Goal: Complete Application Form: Complete application form

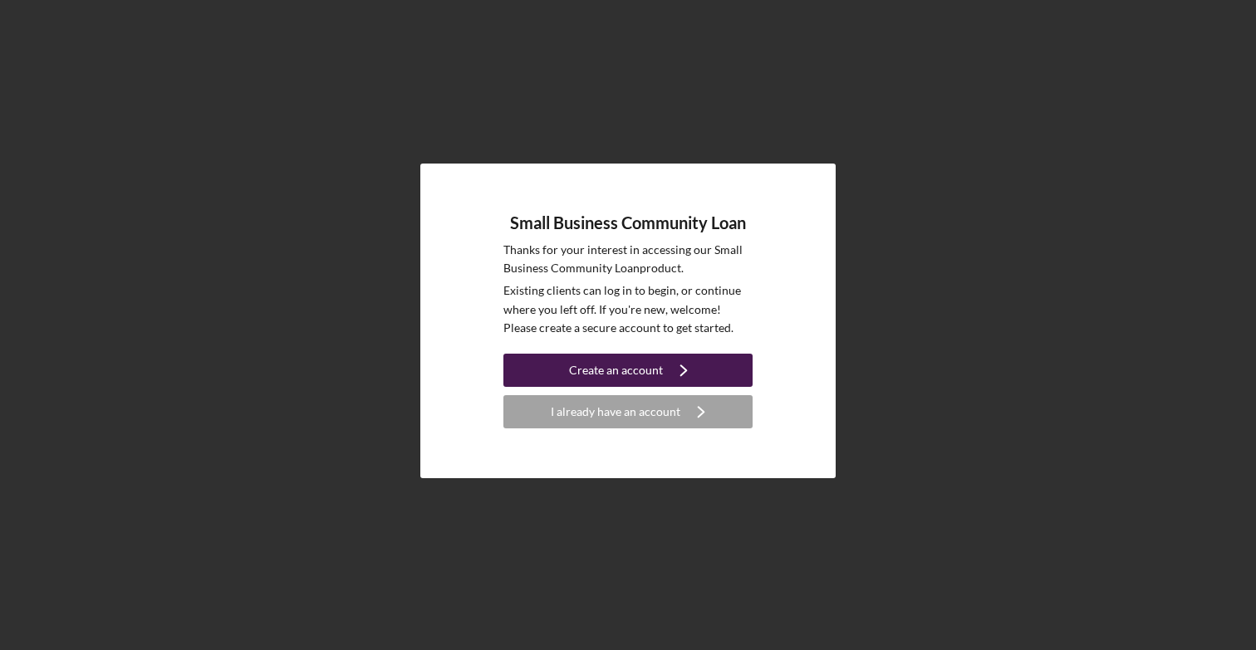
click at [685, 375] on icon "Icon/Navigate" at bounding box center [684, 371] width 42 height 42
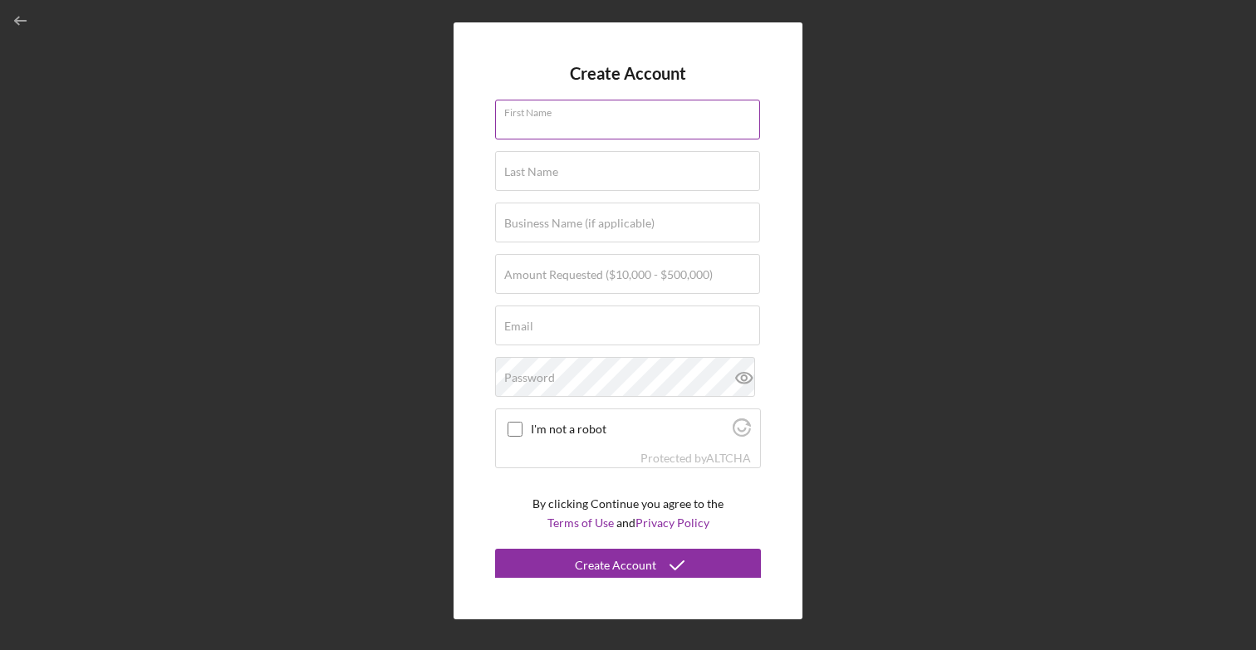
click at [600, 128] on input "First Name" at bounding box center [627, 120] width 265 height 40
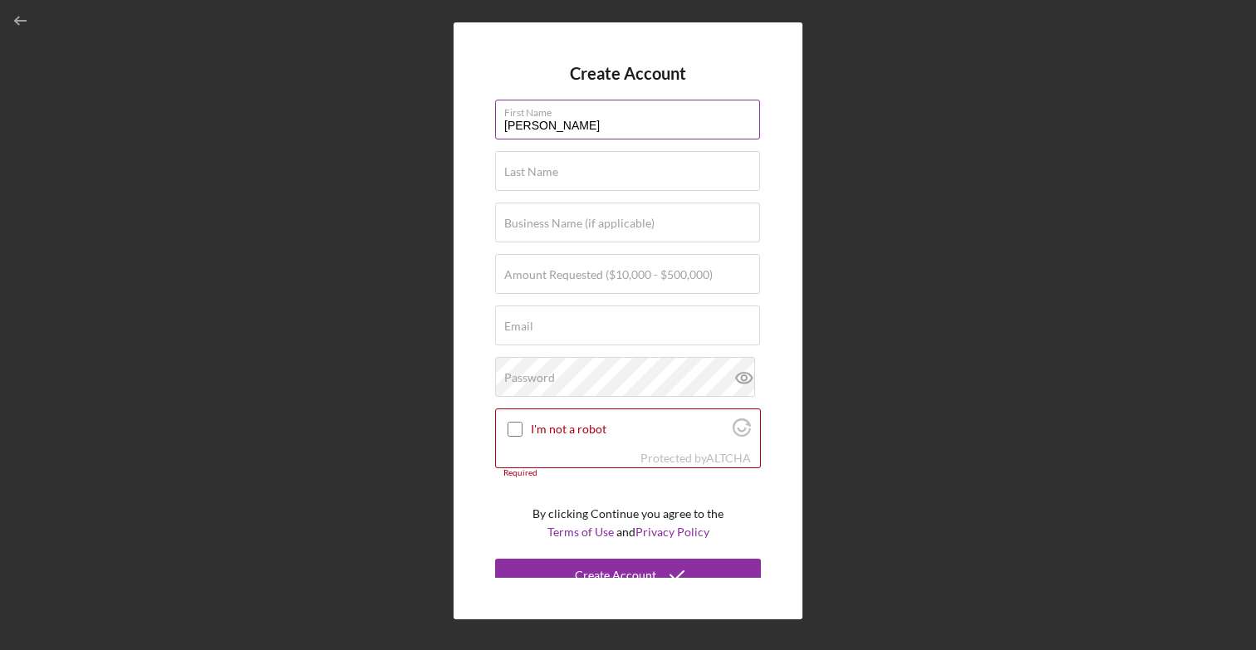
type input "[PERSON_NAME]"
type input "CorecTel"
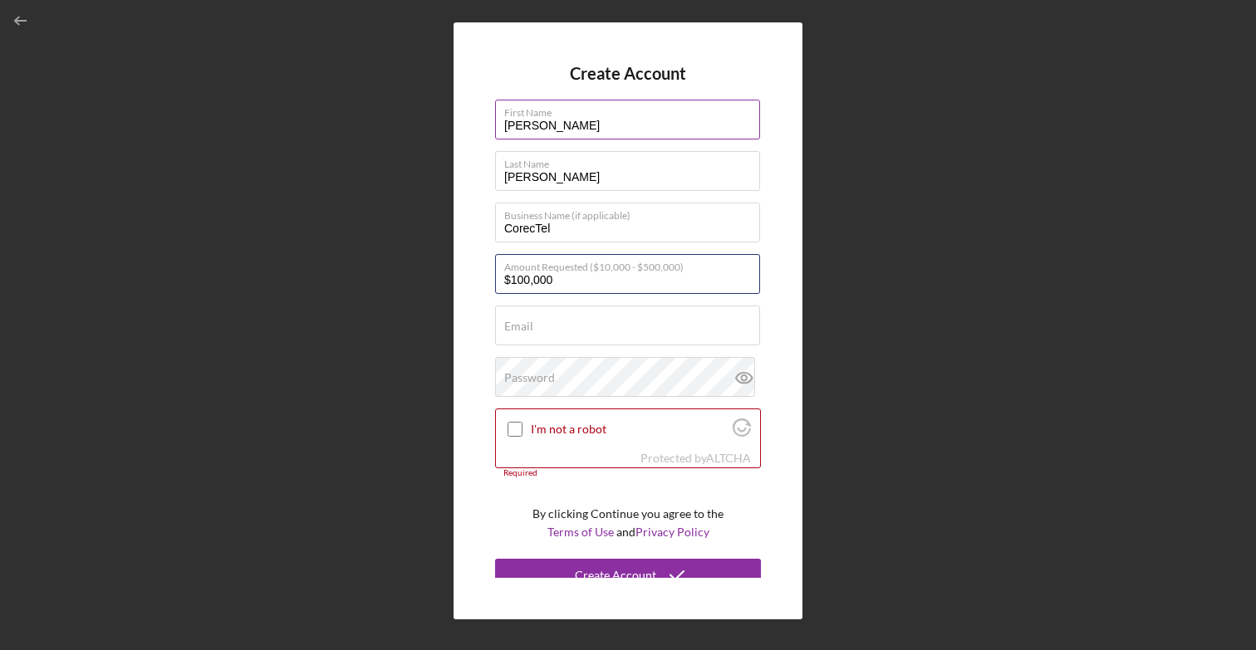
type input "$100,000"
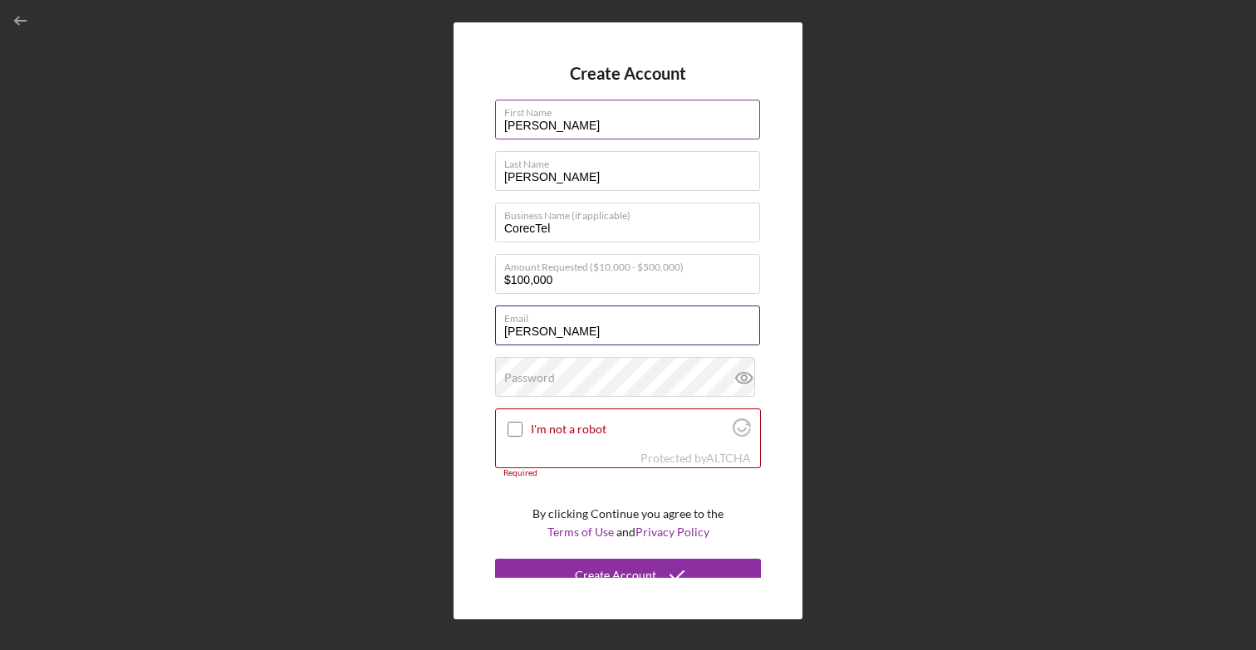
type input "[PERSON_NAME][EMAIL_ADDRESS][PERSON_NAME][DOMAIN_NAME]"
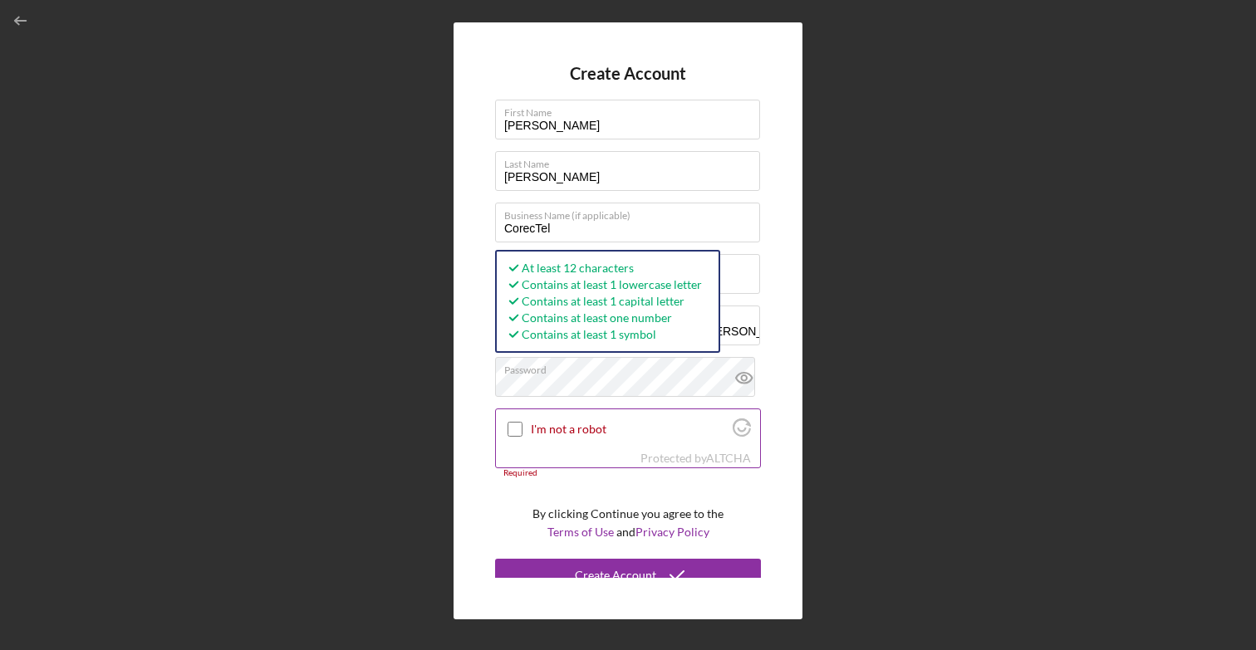
click at [518, 430] on input "I'm not a robot" at bounding box center [515, 429] width 15 height 15
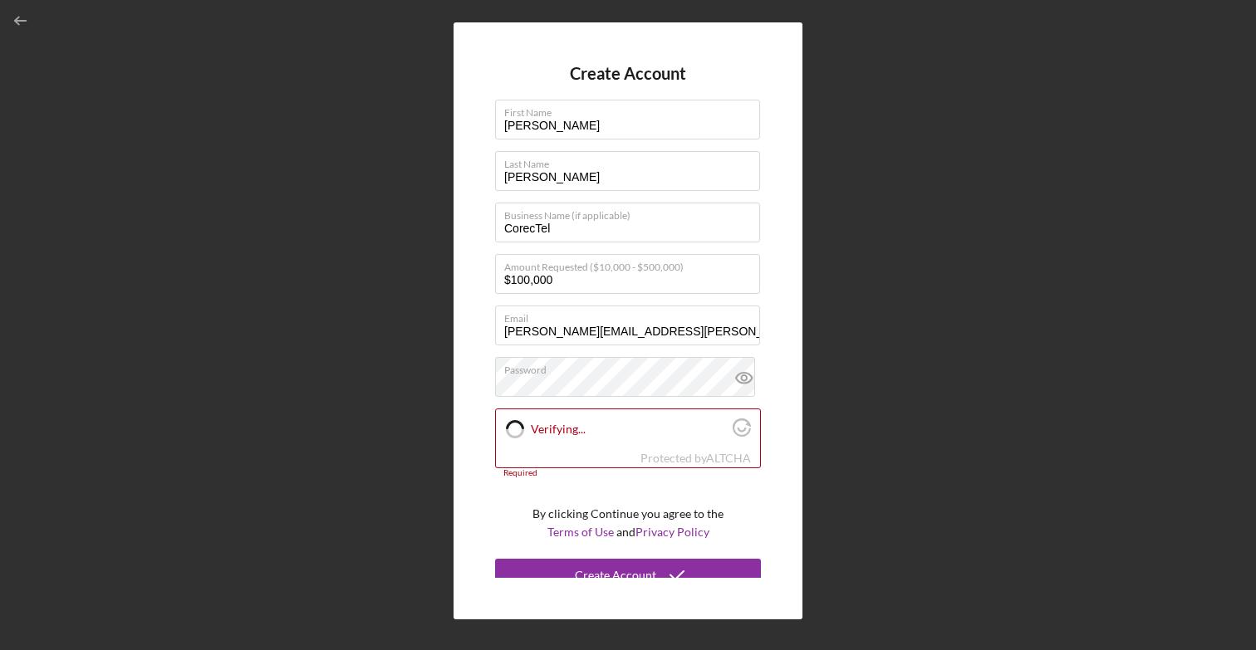
checkbox input "true"
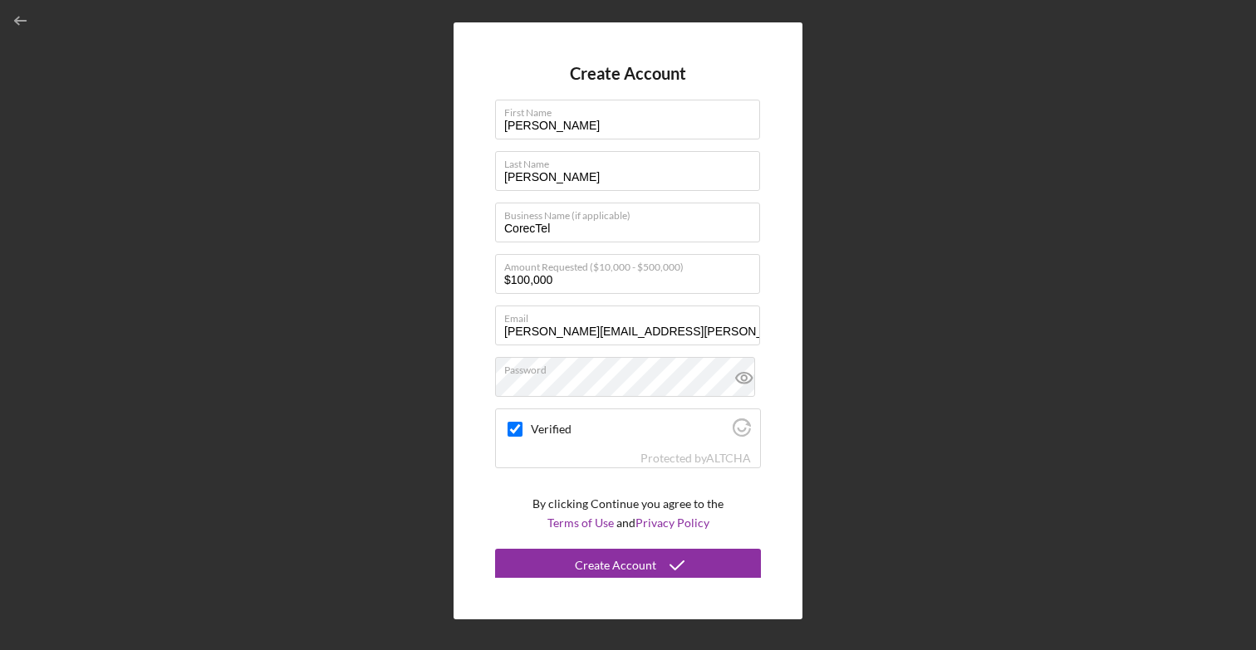
scroll to position [4, 0]
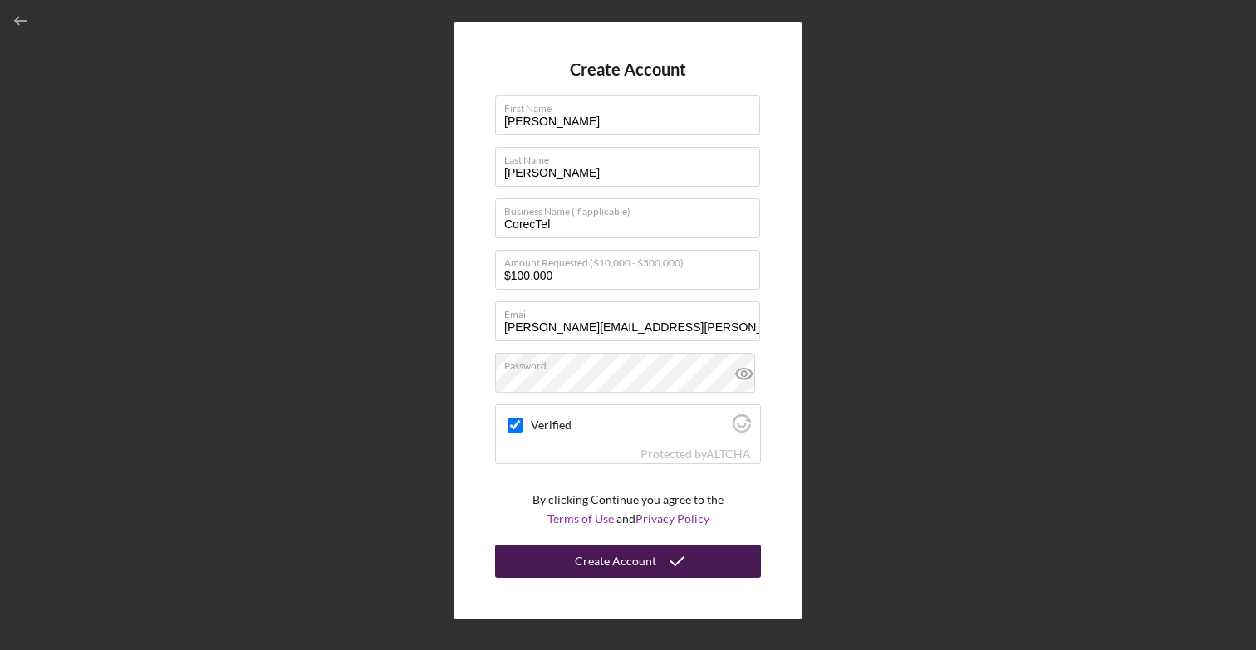
click at [617, 568] on div "Create Account" at bounding box center [615, 561] width 81 height 33
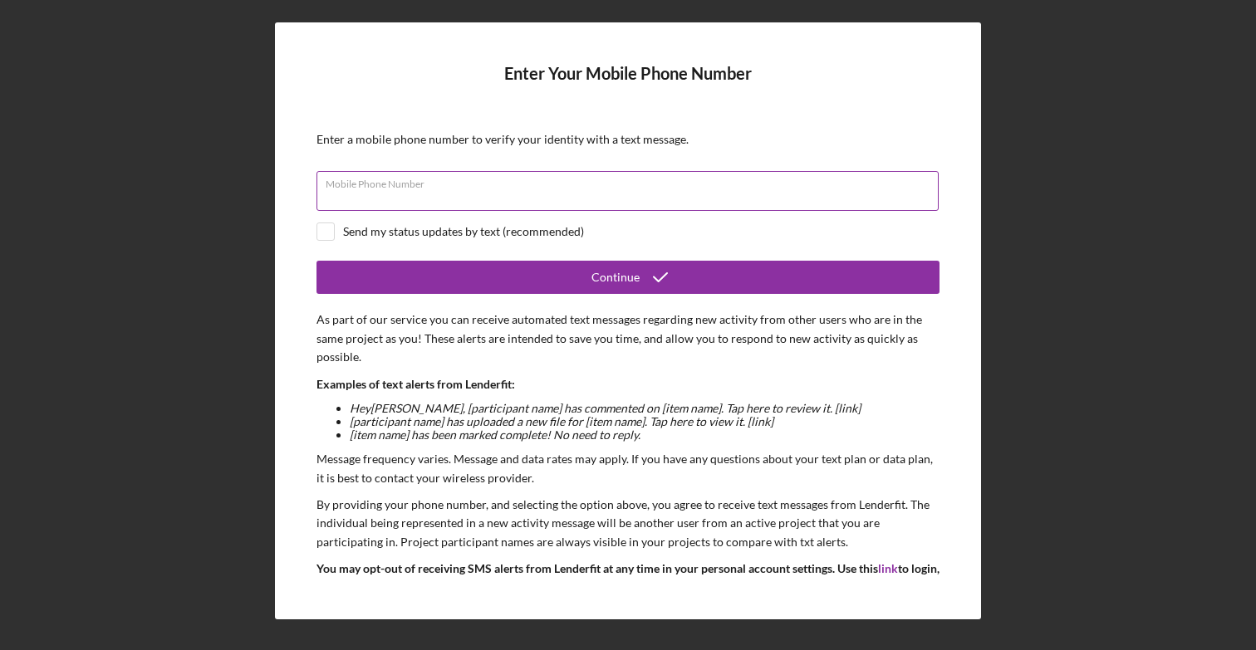
click at [488, 192] on input "Mobile Phone Number" at bounding box center [628, 191] width 622 height 40
type input "[PHONE_NUMBER]"
click at [364, 235] on div "Send my status updates by text (recommended)" at bounding box center [463, 231] width 241 height 13
checkbox input "true"
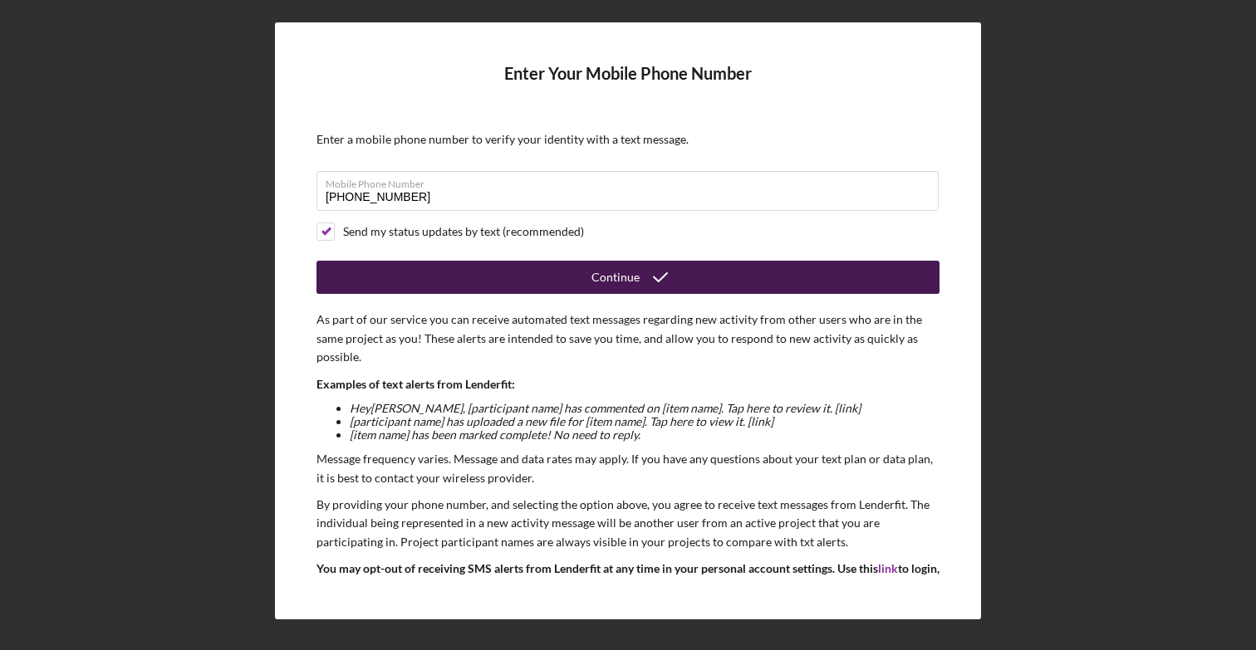
click at [557, 277] on button "Continue" at bounding box center [628, 277] width 623 height 33
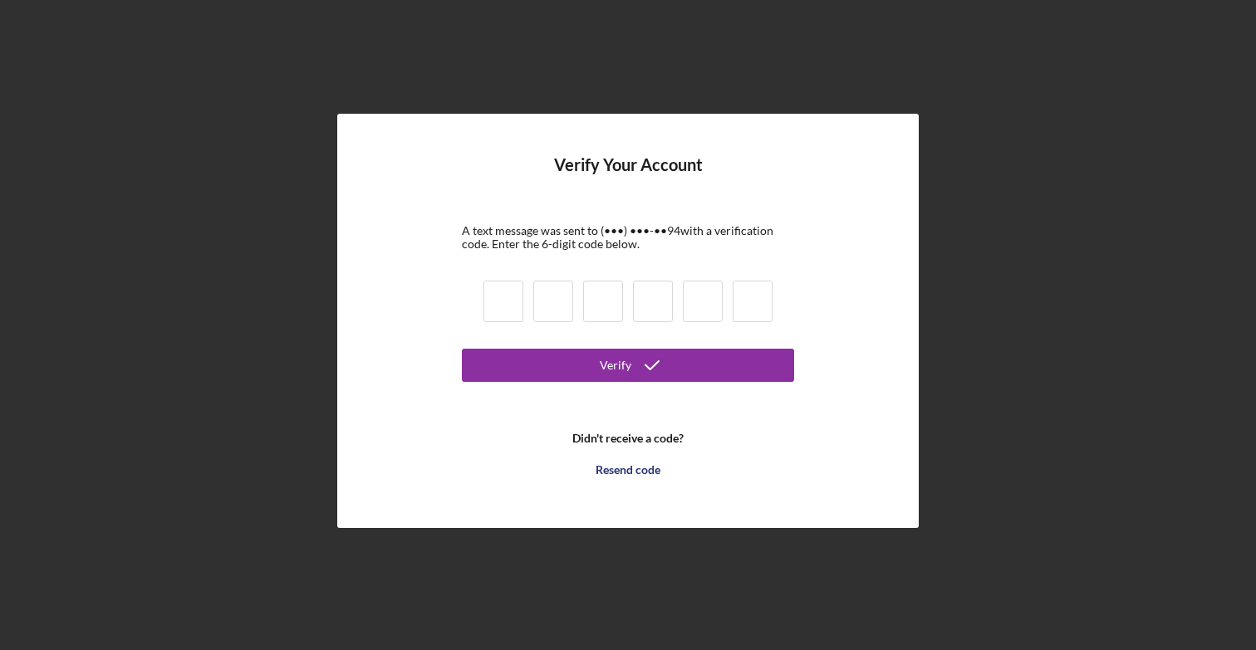
click at [516, 305] on input at bounding box center [504, 302] width 40 height 42
type input "5"
type input "3"
type input "4"
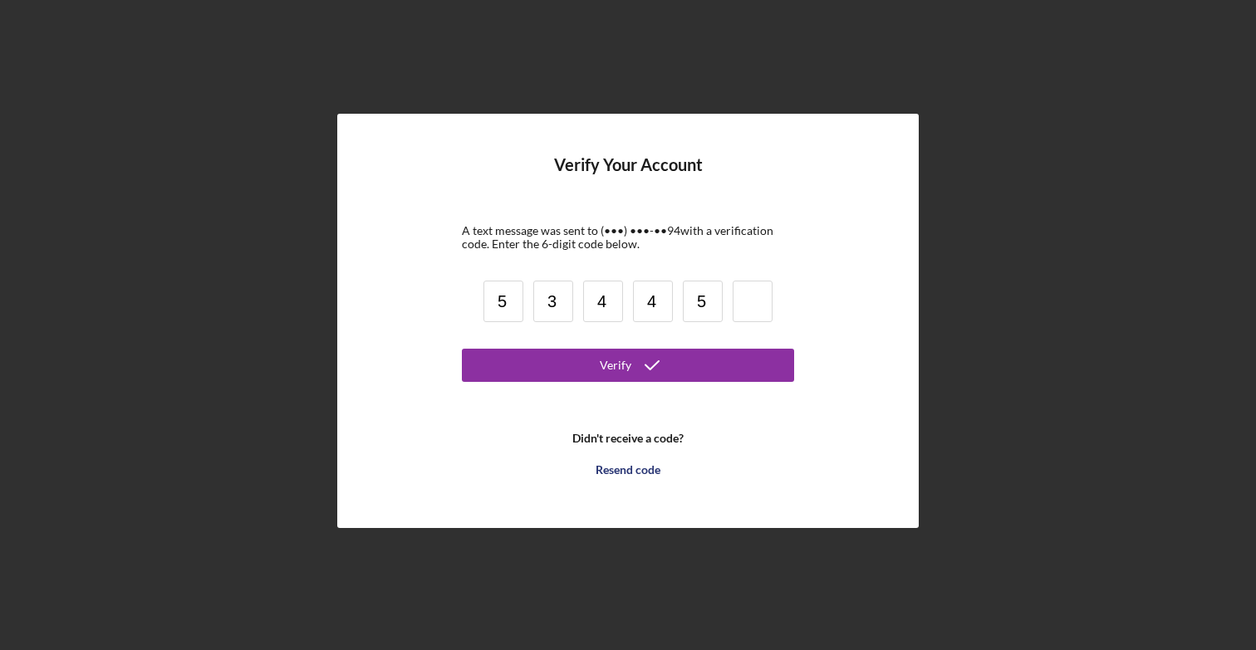
type input "5"
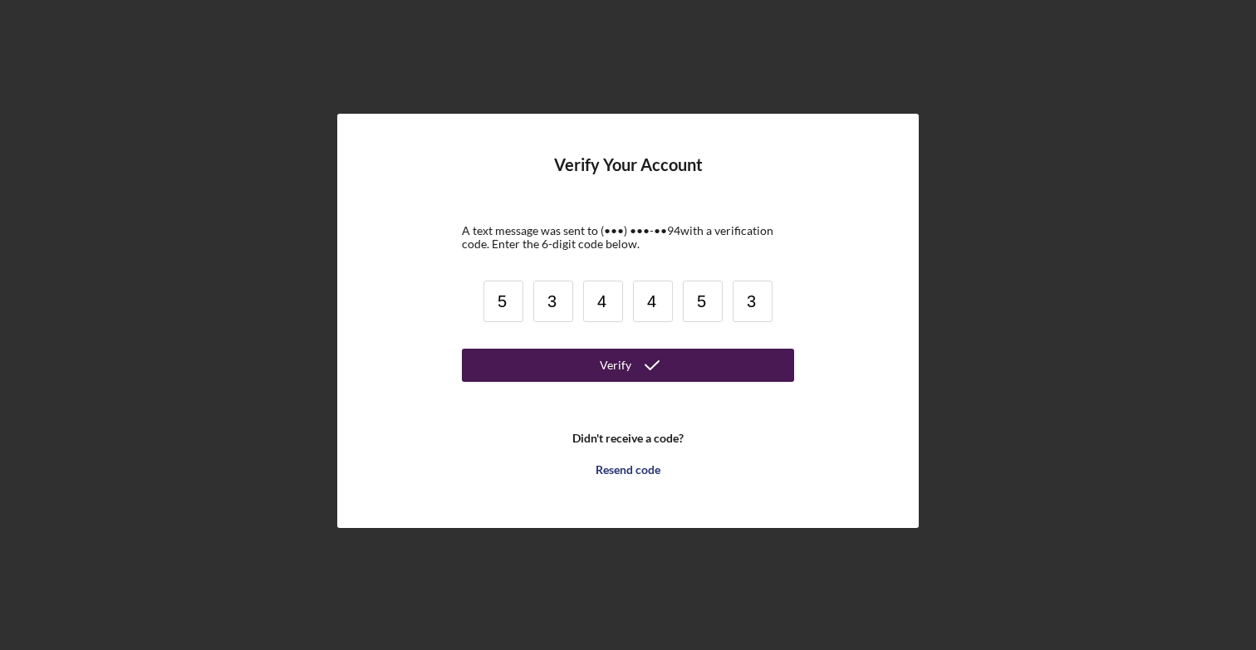
type input "3"
click at [664, 370] on icon "submit" at bounding box center [652, 366] width 42 height 42
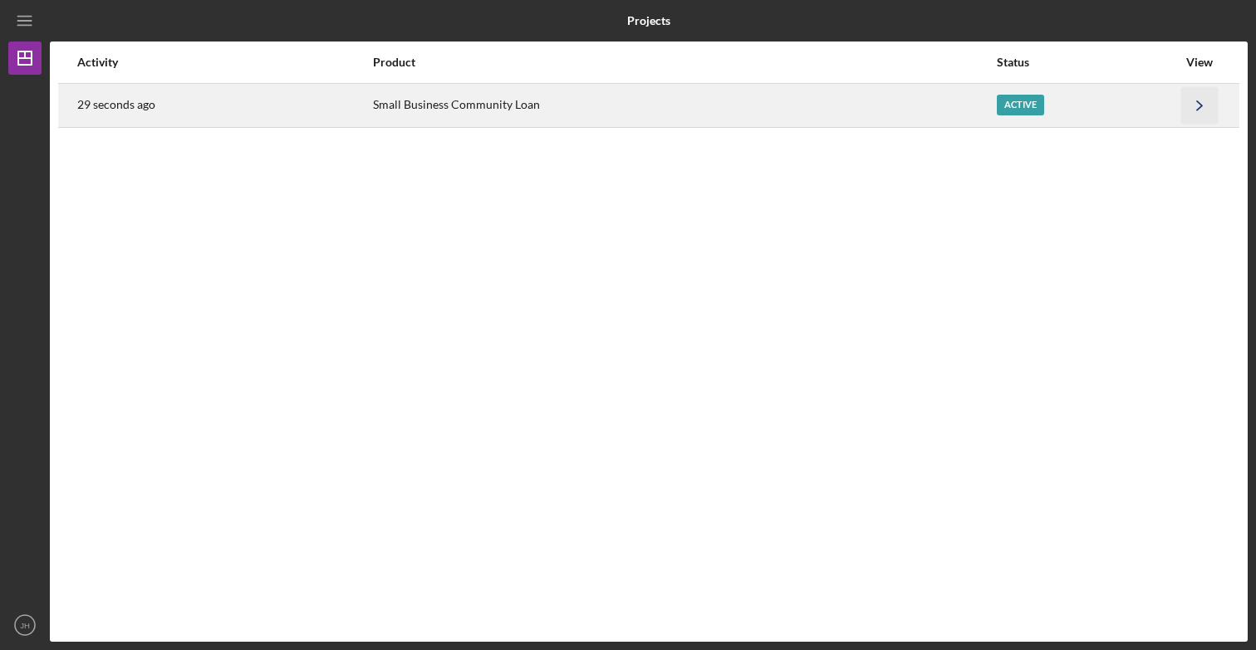
click at [1185, 102] on icon "Icon/Navigate" at bounding box center [1199, 104] width 37 height 37
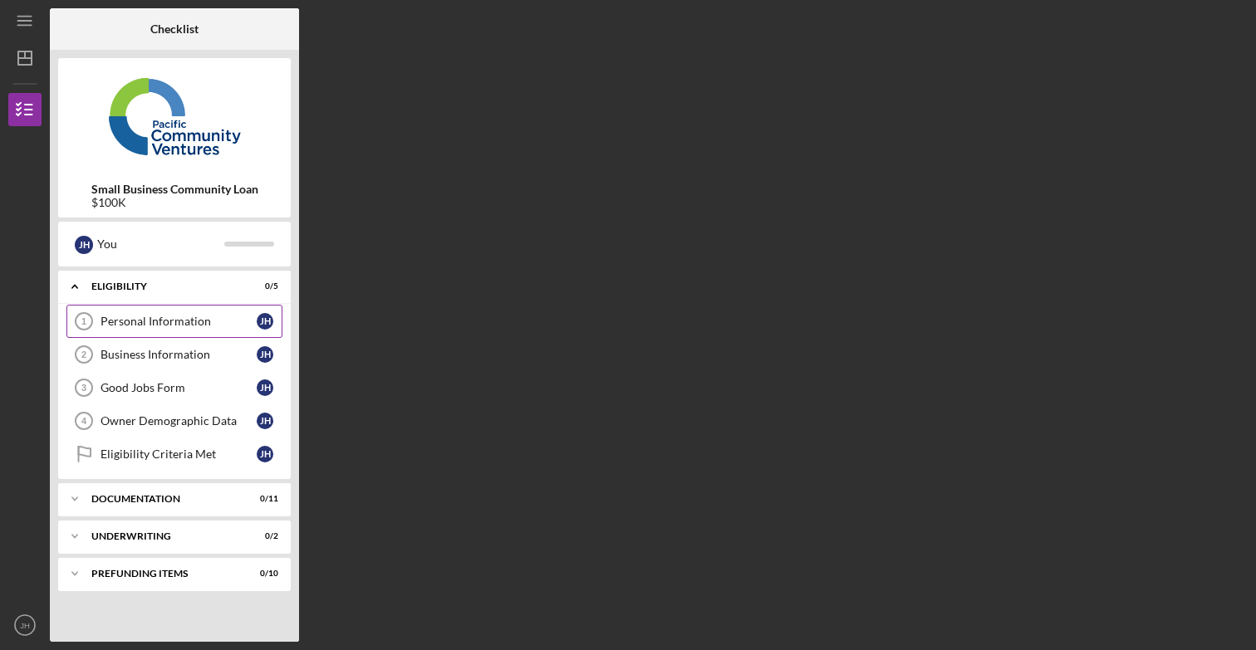
click at [195, 322] on div "Personal Information" at bounding box center [179, 321] width 156 height 13
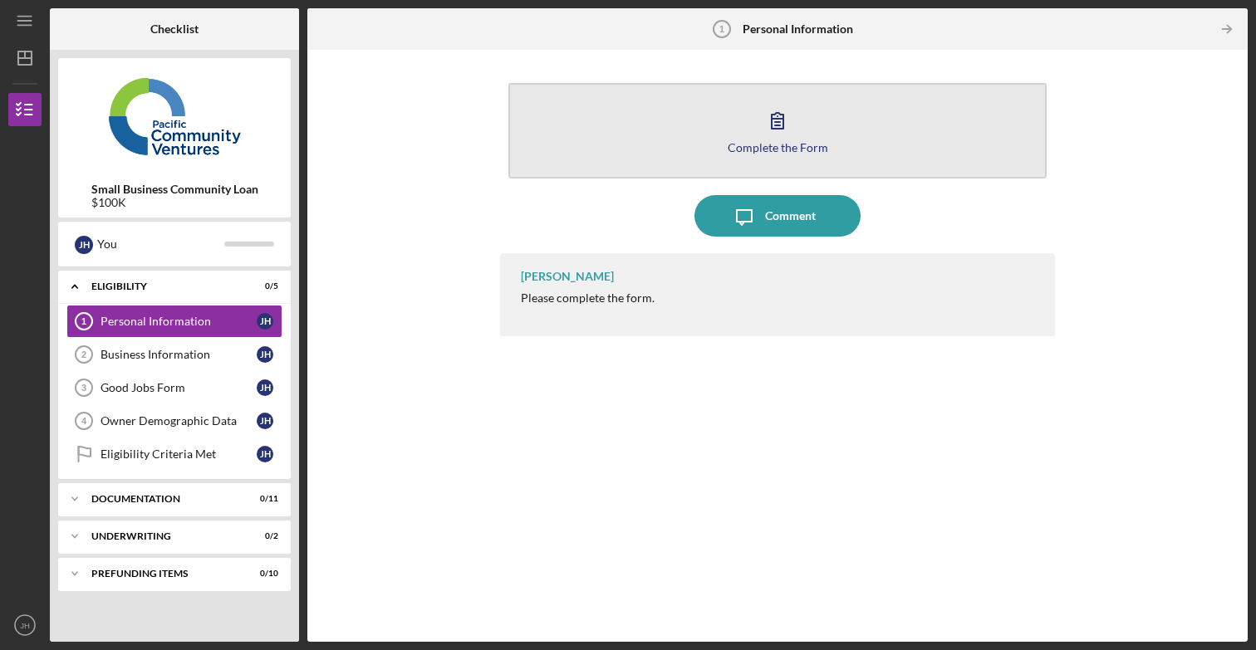
click at [784, 126] on icon "button" at bounding box center [778, 121] width 42 height 42
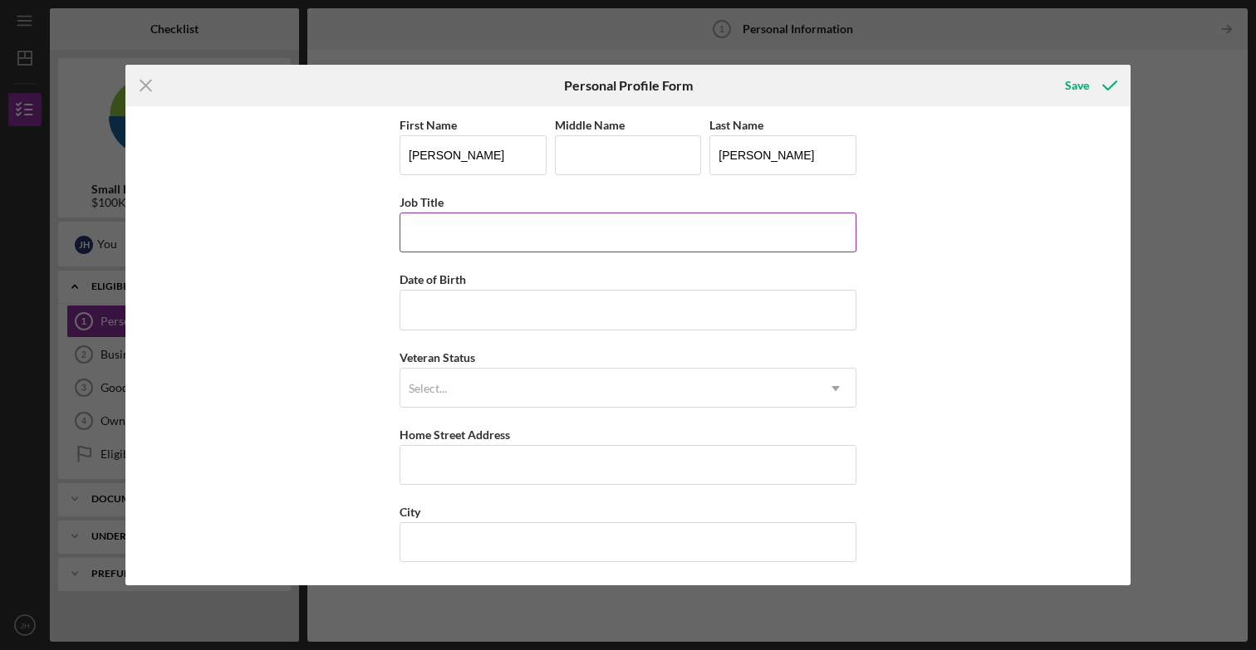
click at [502, 246] on input "Job Title" at bounding box center [628, 233] width 457 height 40
type input "President"
type input "[DATE]"
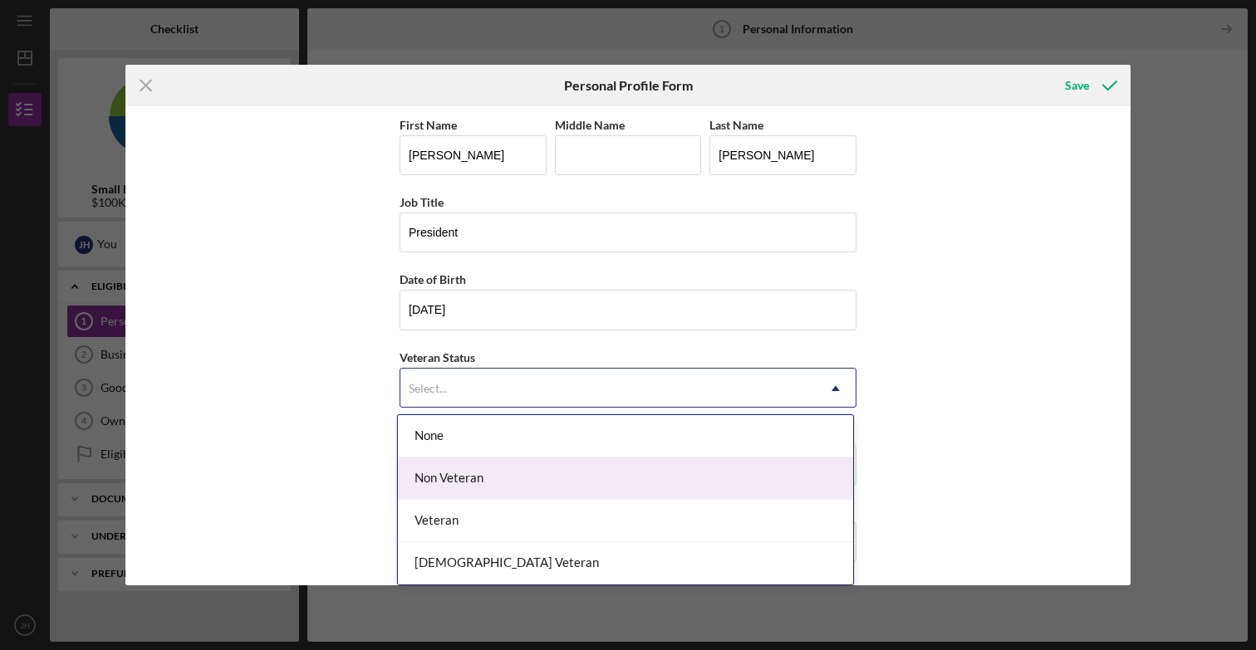
click at [477, 476] on div "Non Veteran" at bounding box center [625, 479] width 455 height 42
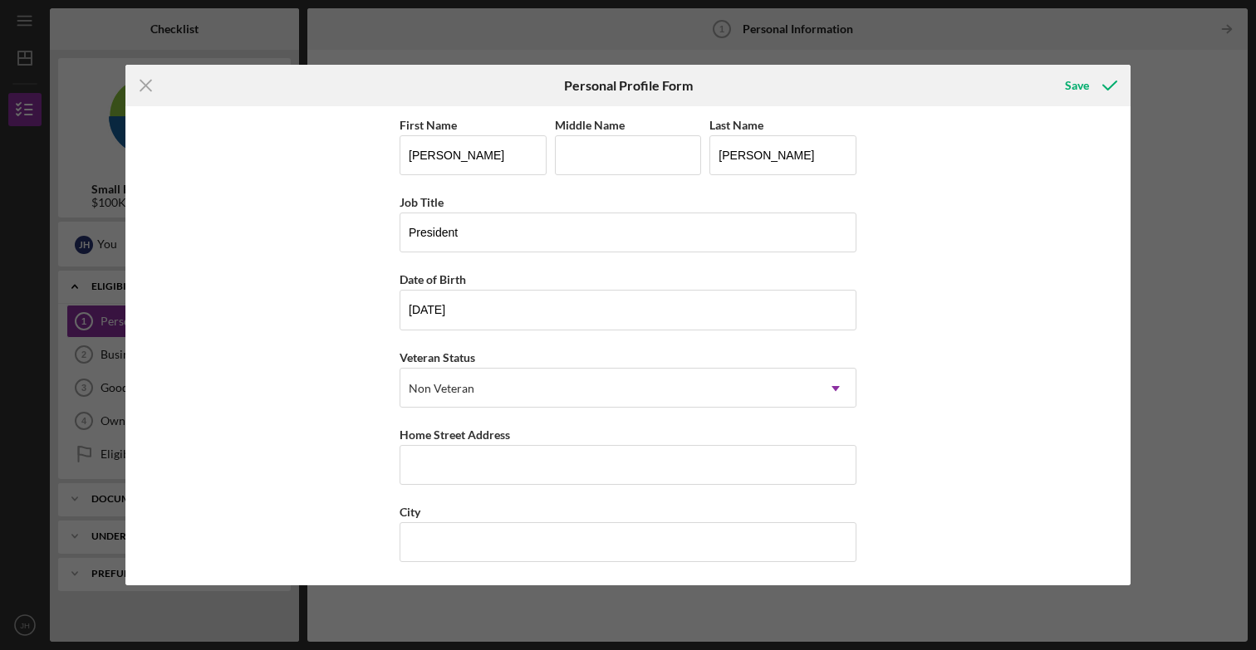
scroll to position [12, 0]
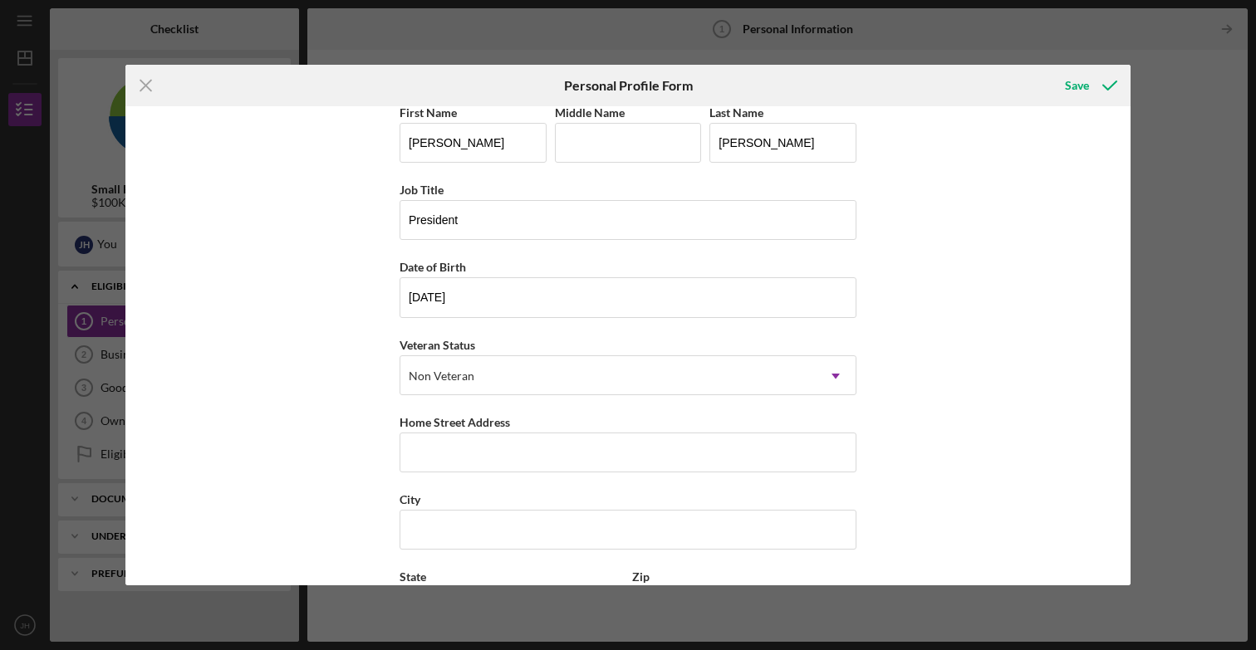
click at [477, 476] on div "First Name [PERSON_NAME] Middle Name Last Name [PERSON_NAME] Job Title Presiden…" at bounding box center [628, 411] width 457 height 619
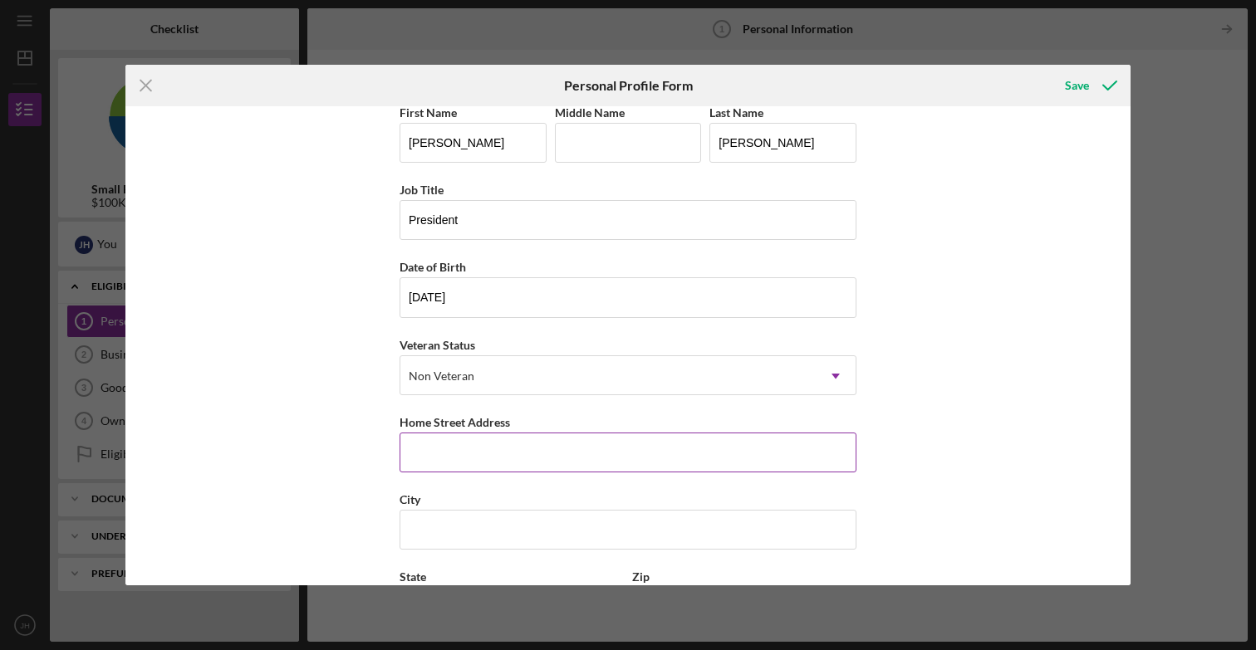
click at [480, 455] on input "Home Street Address" at bounding box center [628, 453] width 457 height 40
type input "[STREET_ADDRESS]"
type input "[GEOGRAPHIC_DATA]"
type input "CA"
type input "94607"
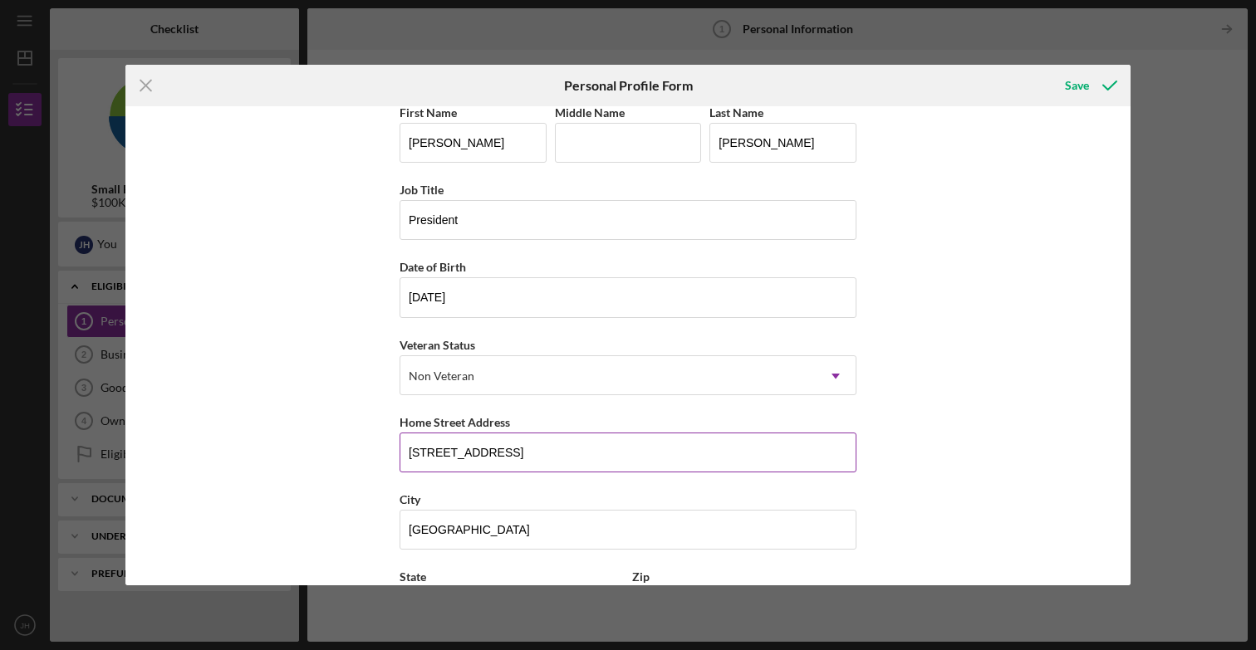
type input "[GEOGRAPHIC_DATA]"
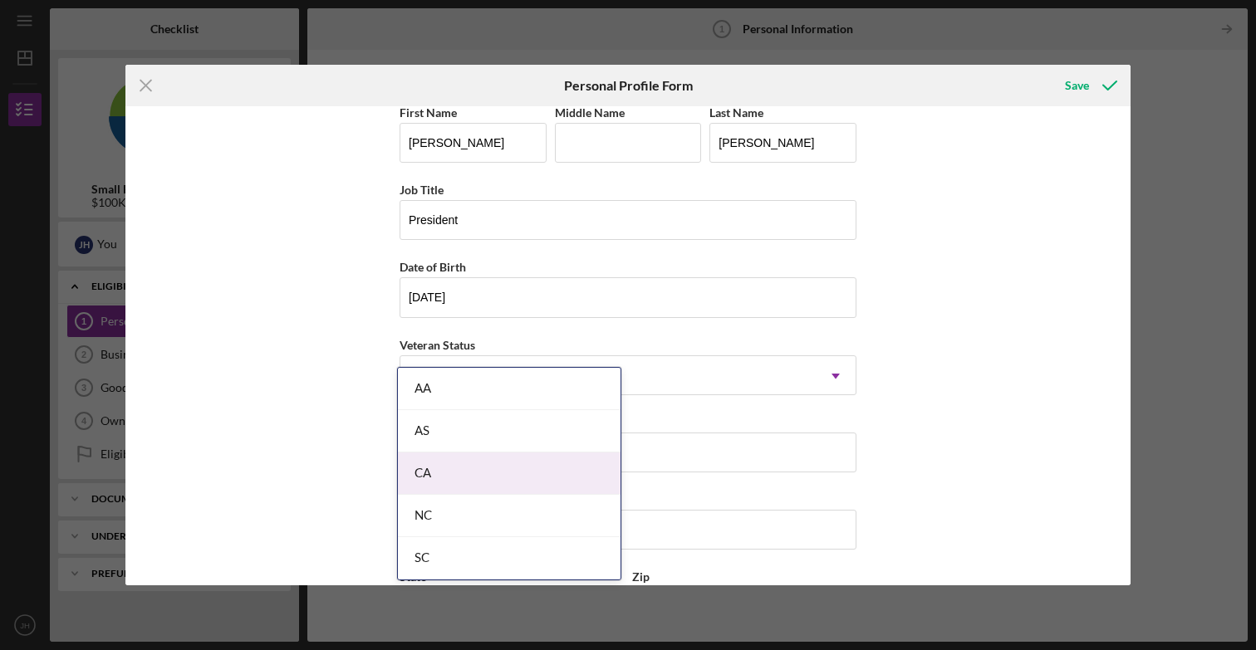
scroll to position [156, 0]
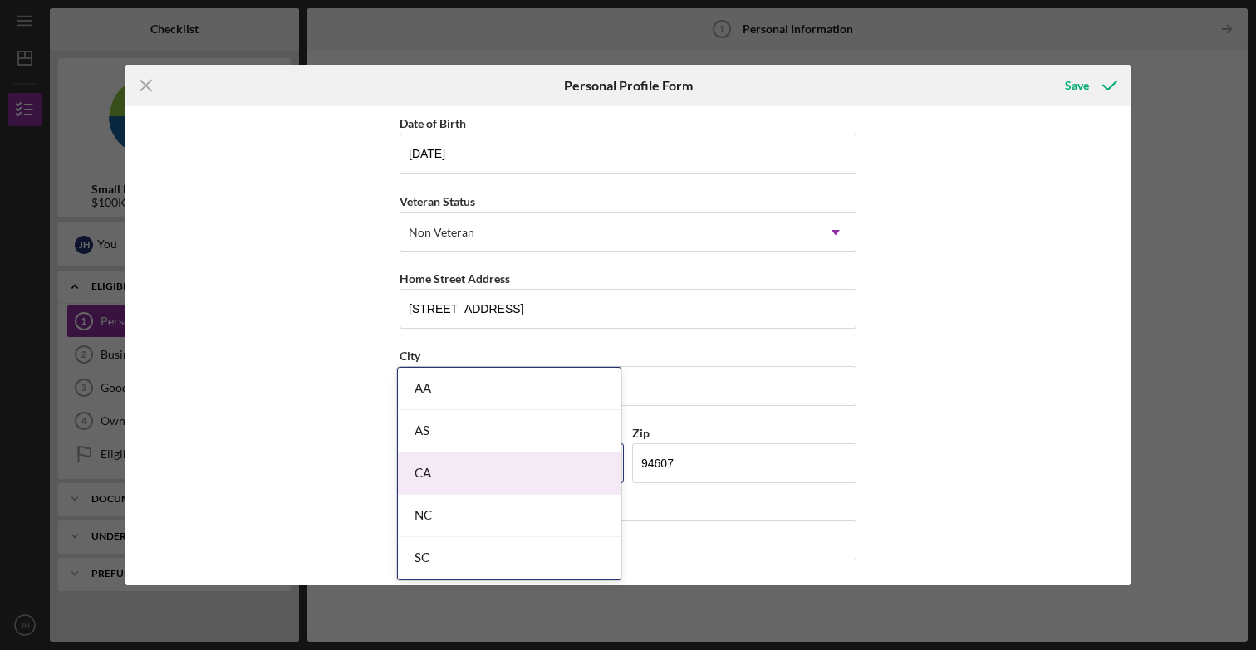
click at [508, 466] on body "Icon/Menu Personal Information 1 Personal Information Checklist Small Business …" at bounding box center [628, 325] width 1256 height 650
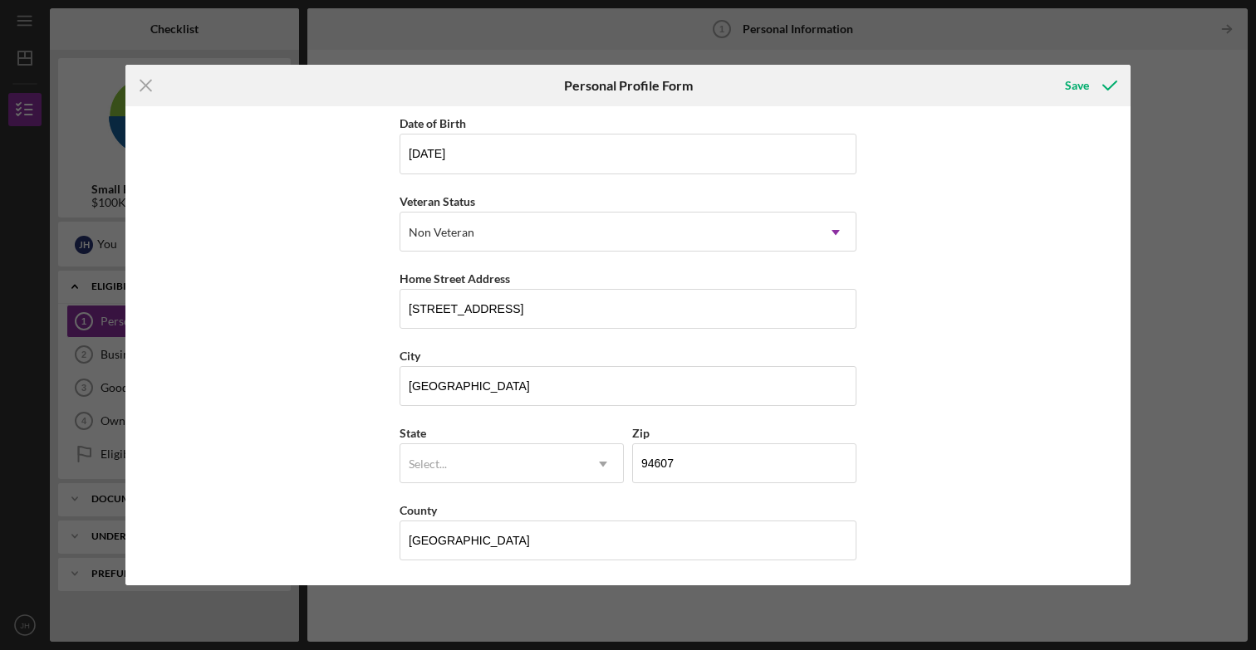
click at [301, 504] on div "First Name [PERSON_NAME] Middle Name Last Name [PERSON_NAME] Job Title Presiden…" at bounding box center [627, 345] width 1005 height 479
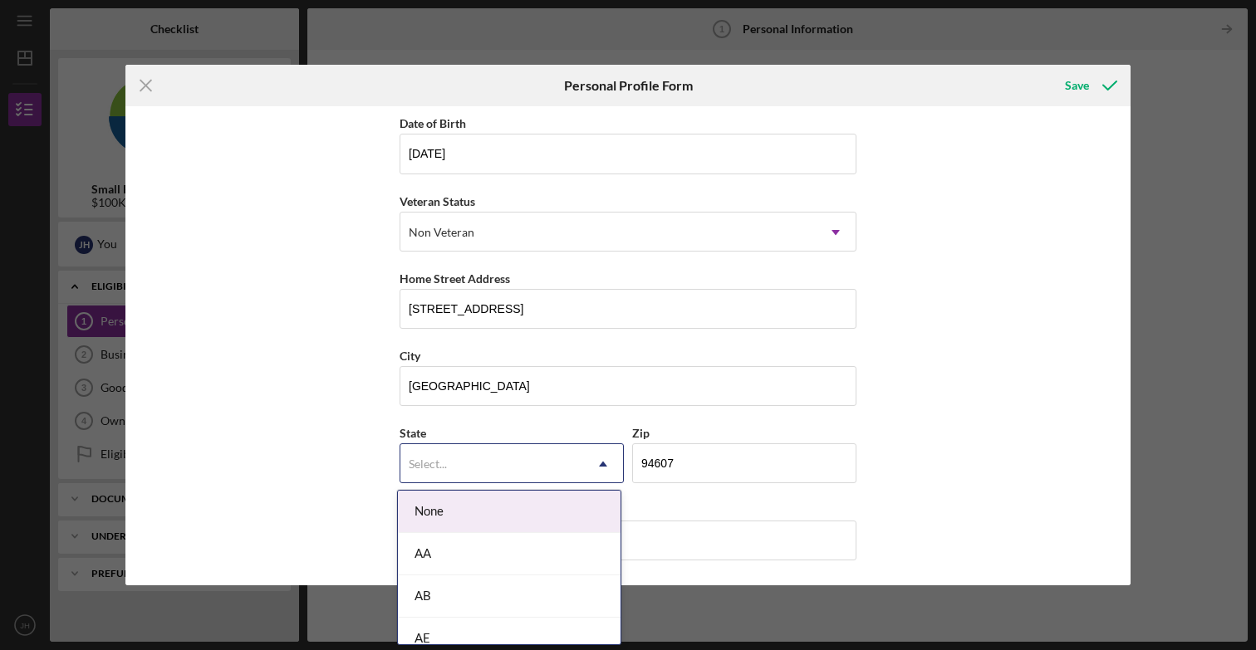
click at [469, 467] on div "Select..." at bounding box center [491, 464] width 183 height 38
type input "c"
click at [354, 481] on div "First Name [PERSON_NAME] Middle Name Last Name [PERSON_NAME] Job Title Presiden…" at bounding box center [627, 345] width 1005 height 479
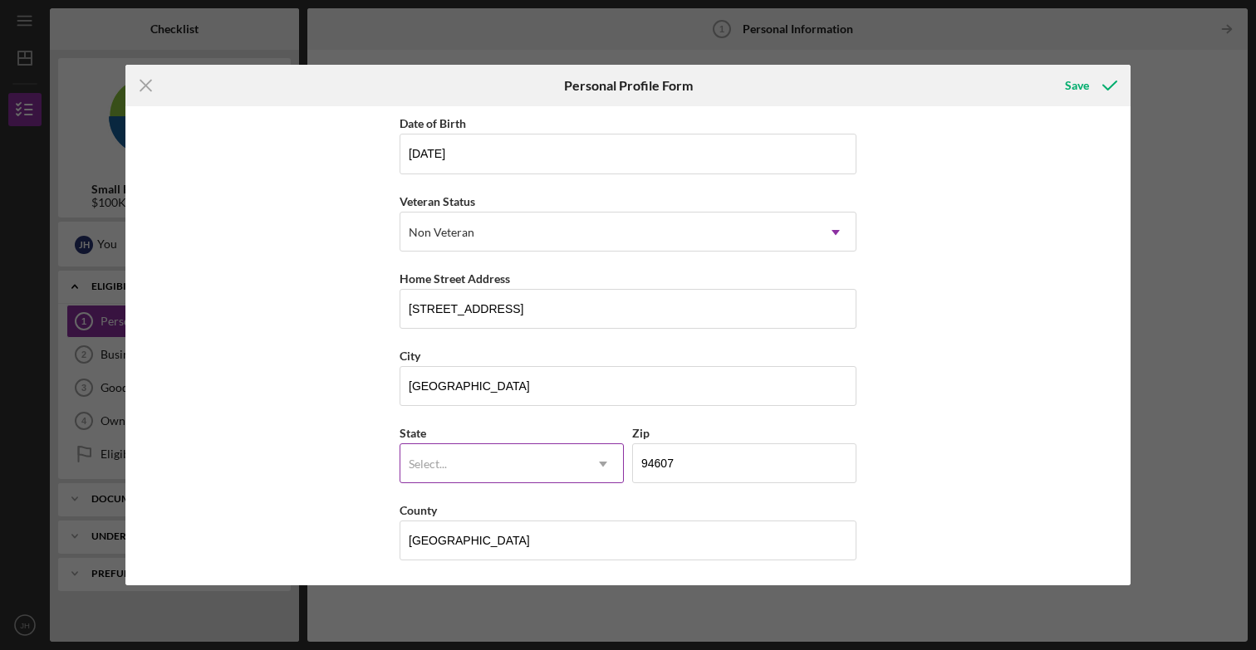
click at [594, 458] on icon "Icon/Dropdown Arrow" at bounding box center [603, 464] width 40 height 40
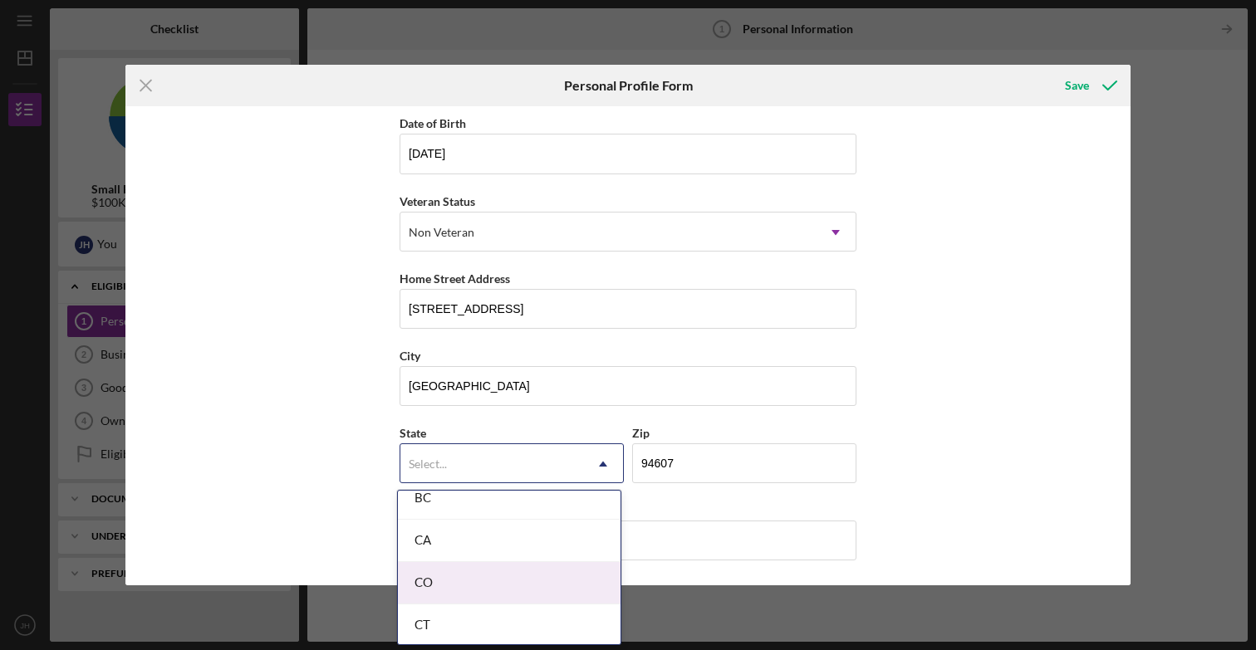
scroll to position [440, 0]
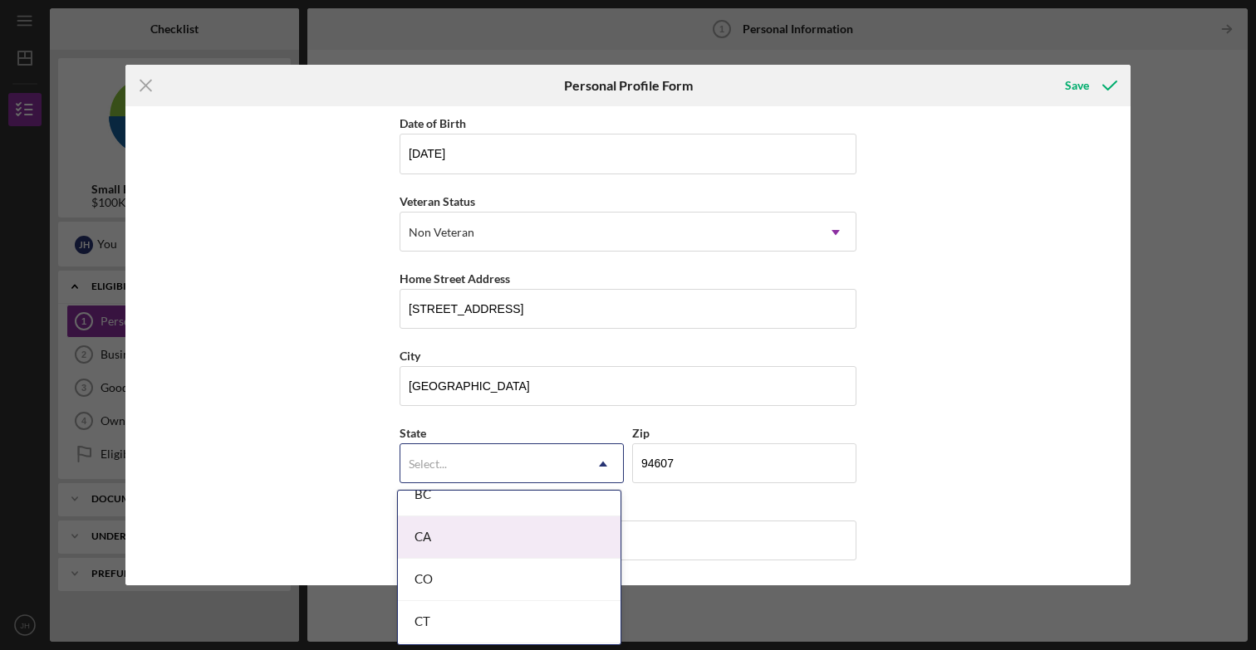
click at [485, 533] on div "CA" at bounding box center [509, 538] width 223 height 42
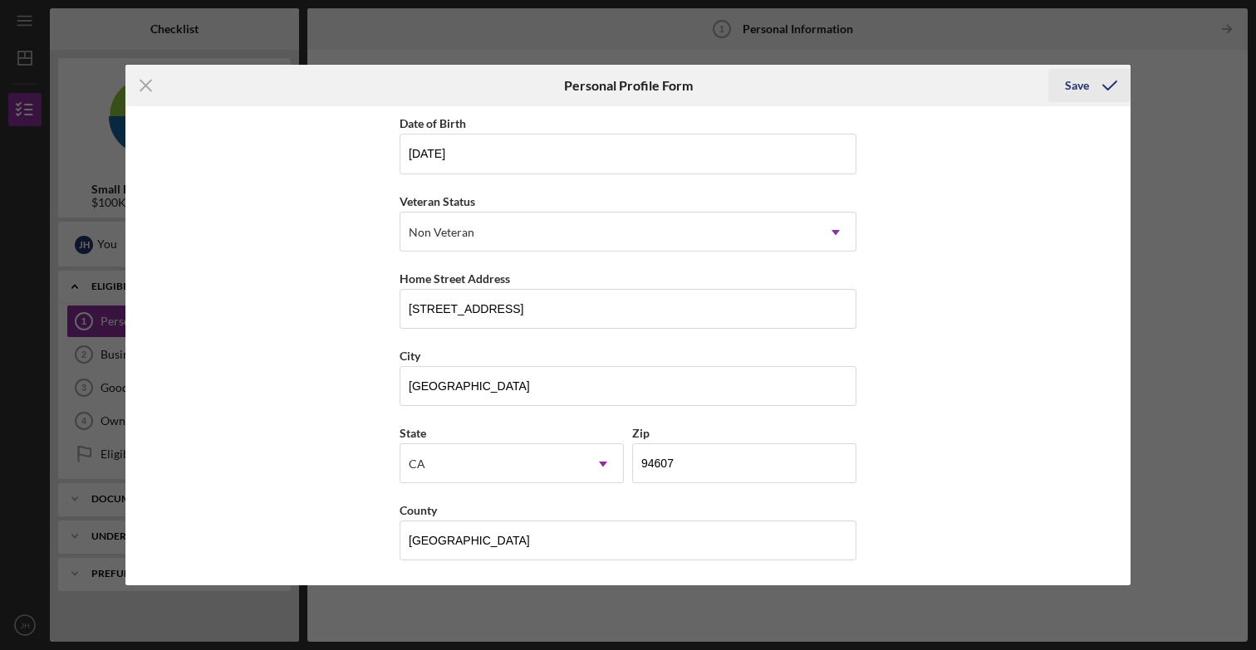
click at [1072, 84] on div "Save" at bounding box center [1077, 85] width 24 height 33
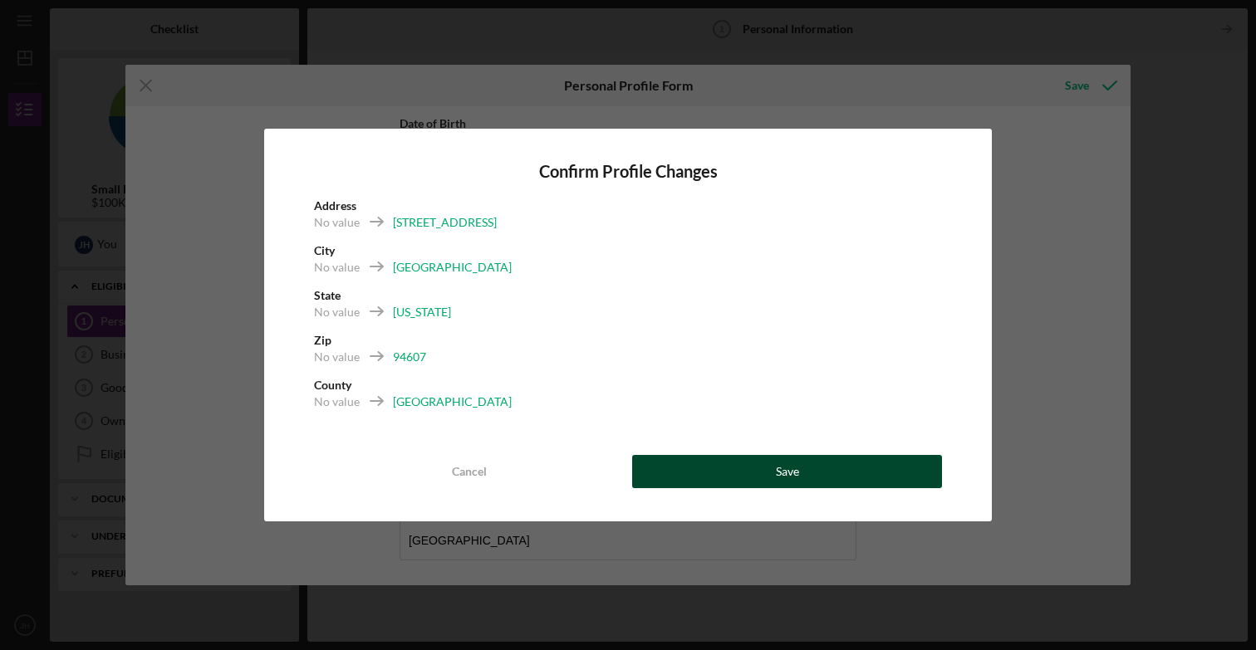
click at [772, 469] on button "Save" at bounding box center [787, 471] width 310 height 33
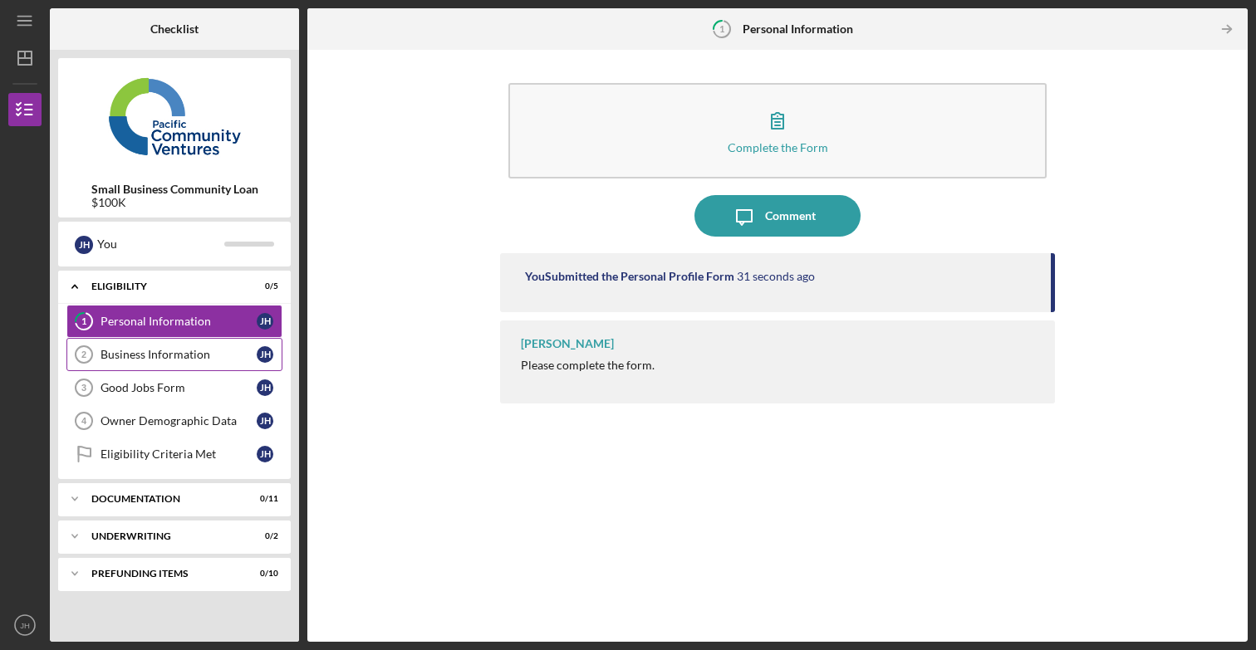
click at [164, 350] on div "Business Information" at bounding box center [179, 354] width 156 height 13
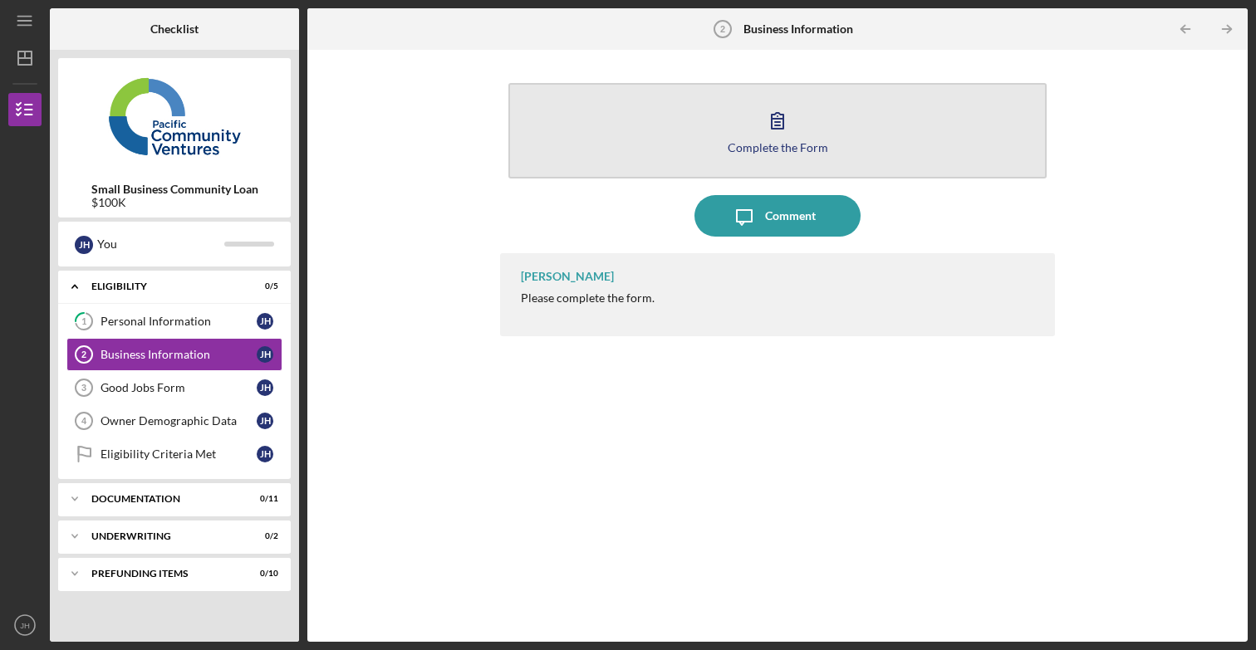
click at [798, 135] on button "Complete the Form Form" at bounding box center [777, 131] width 538 height 96
